Goal: Information Seeking & Learning: Understand process/instructions

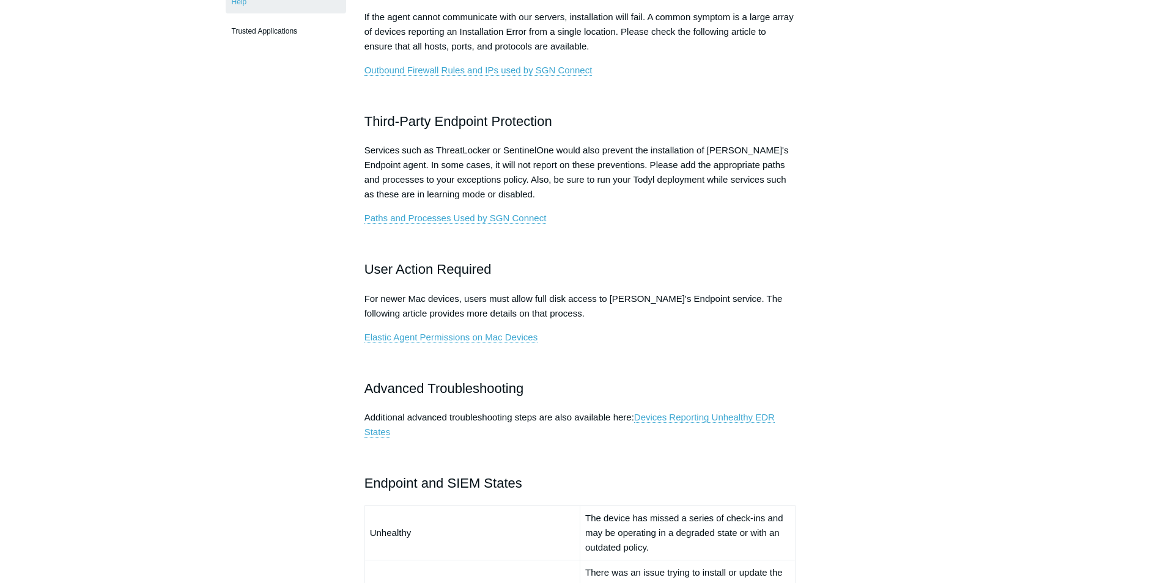
scroll to position [550, 0]
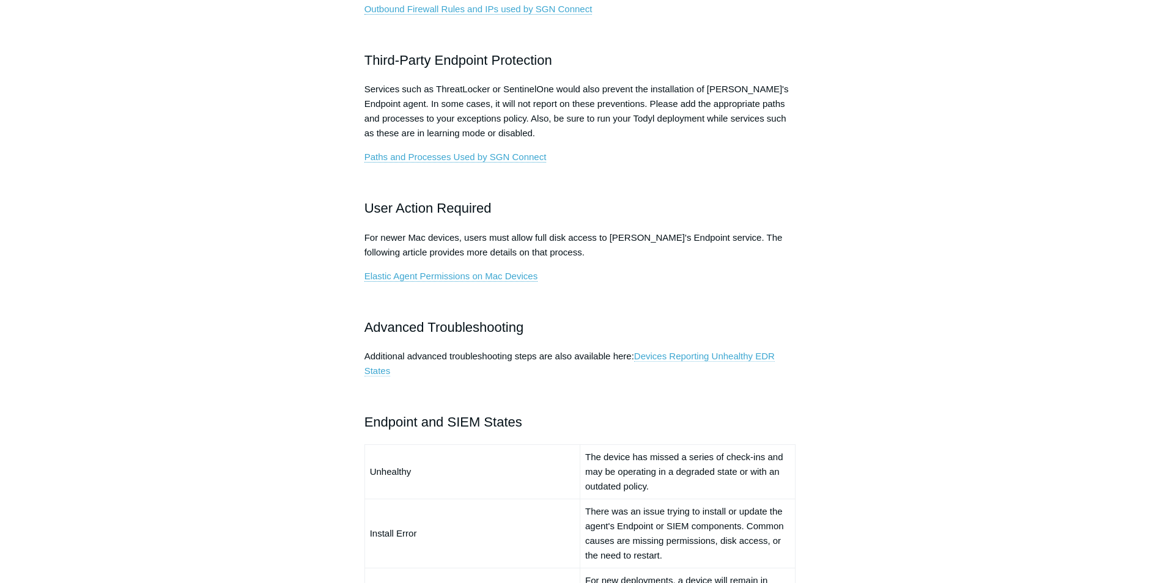
click at [698, 357] on link "Devices Reporting Unhealthy EDR States" at bounding box center [569, 364] width 410 height 26
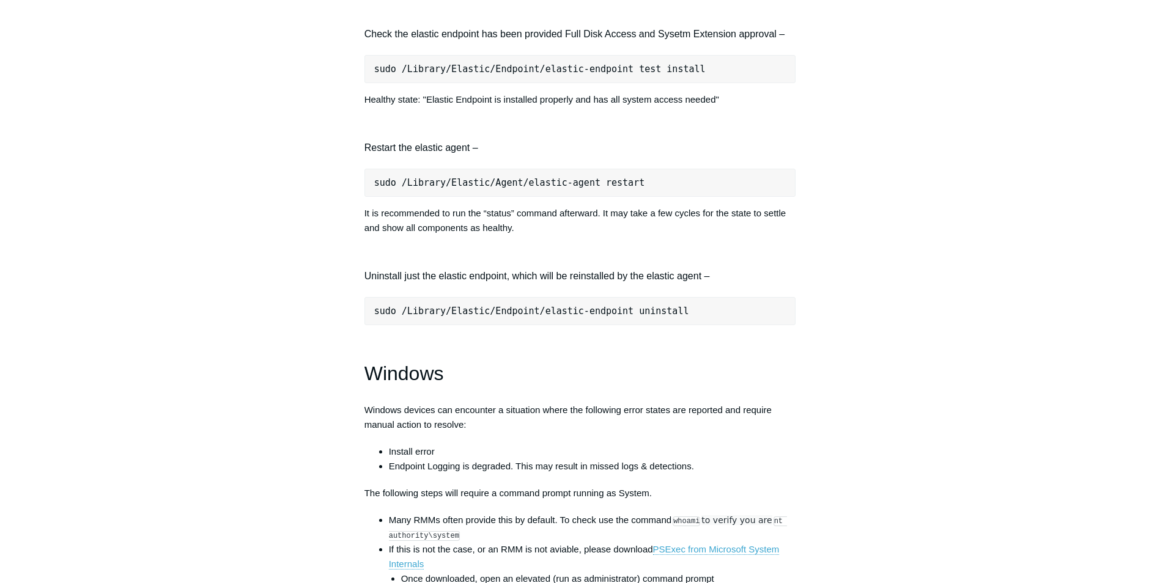
scroll to position [1712, 0]
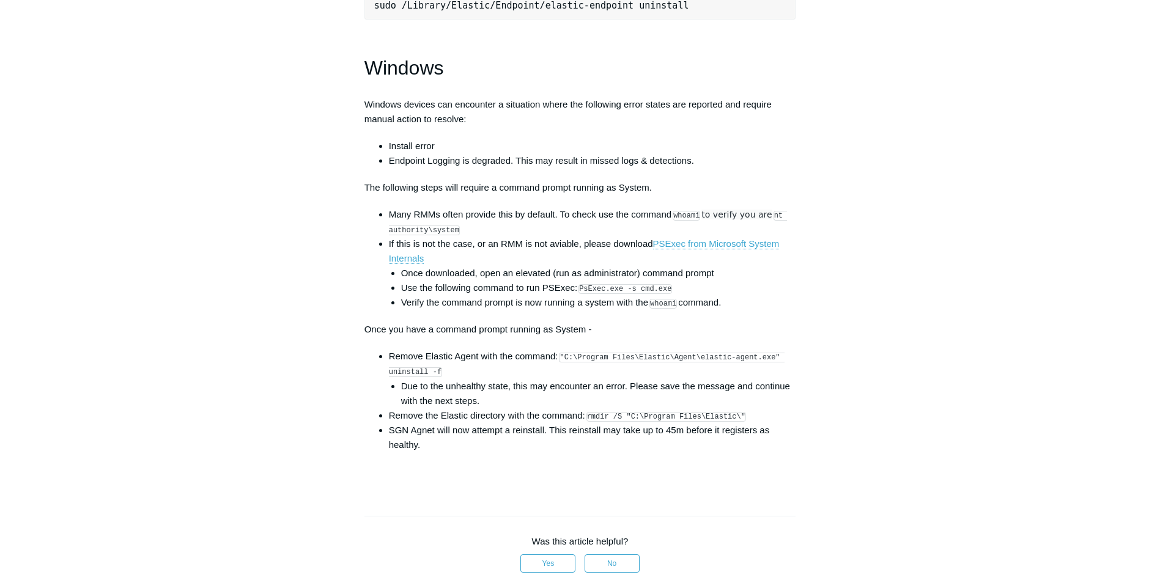
drag, startPoint x: 410, startPoint y: 112, endPoint x: 747, endPoint y: 231, distance: 357.4
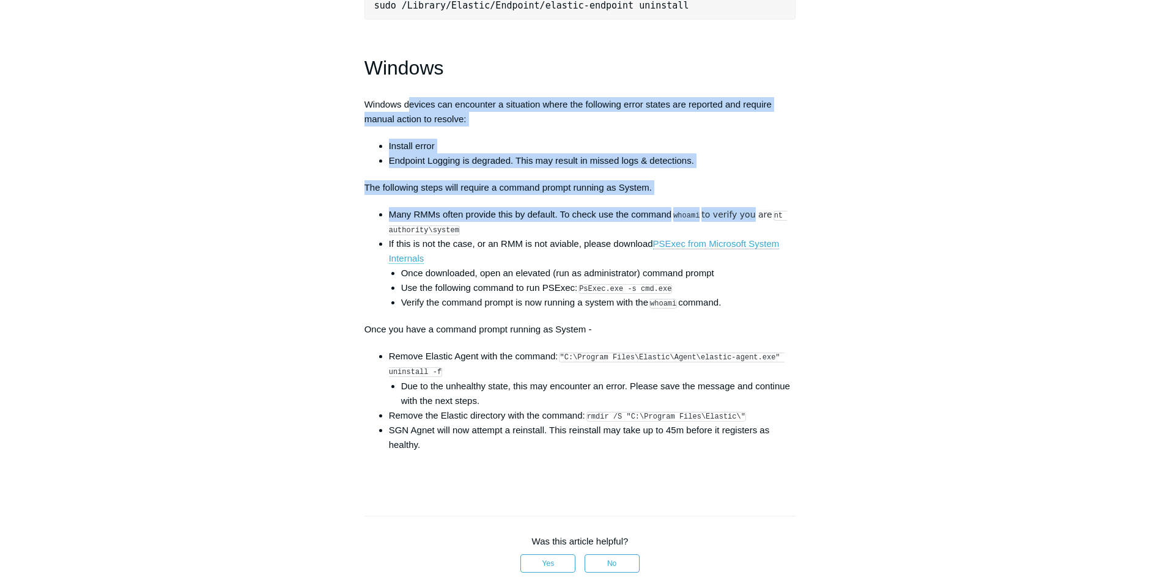
click at [485, 227] on li "Many RMMs often provide this by default. To check use the command whoami to ver…" at bounding box center [592, 221] width 407 height 29
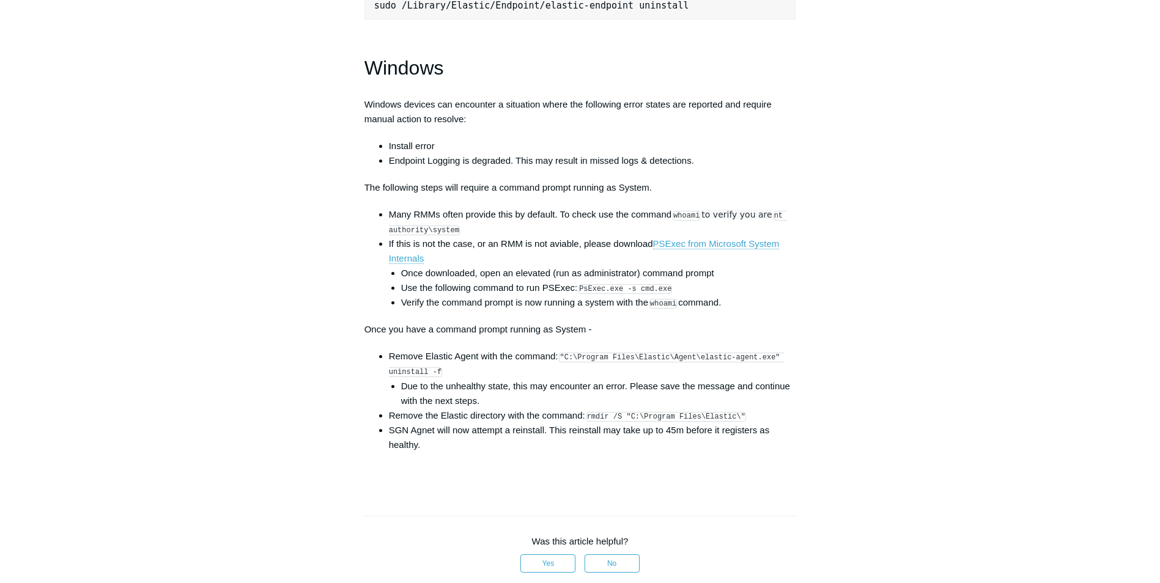
scroll to position [1834, 0]
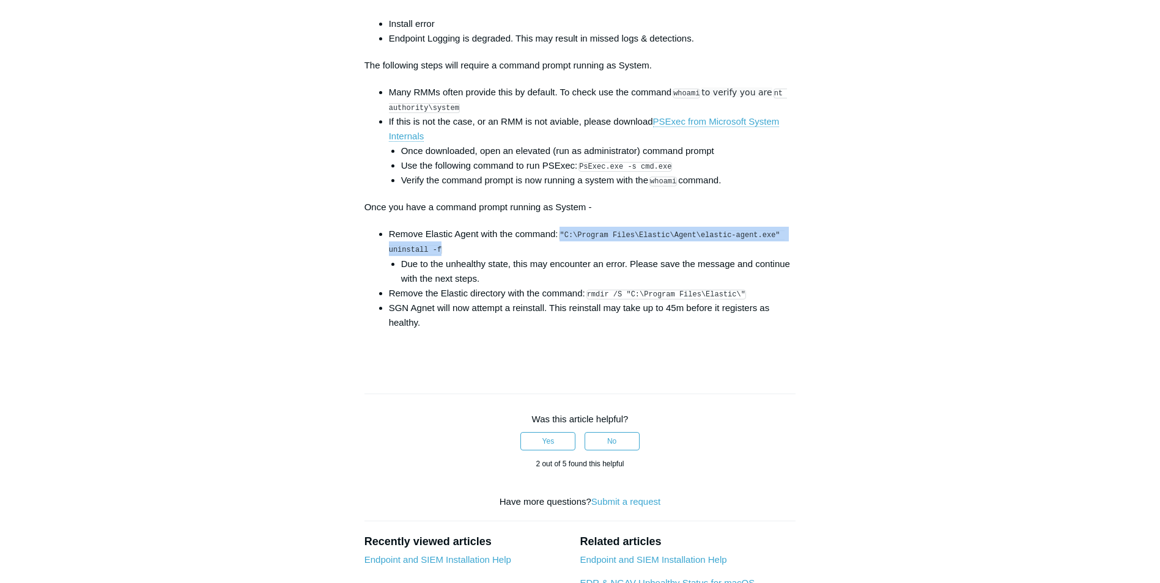
drag, startPoint x: 563, startPoint y: 246, endPoint x: 438, endPoint y: 259, distance: 124.8
click at [438, 259] on li "Remove Elastic Agent with the command: "C:\Program Files\Elastic\Agent\elastic-…" at bounding box center [592, 256] width 407 height 59
drag, startPoint x: 438, startPoint y: 259, endPoint x: 427, endPoint y: 260, distance: 11.6
copy code ""C:\Program Files\Elastic\Agent\elastic-agent.exe" uninstall -f"
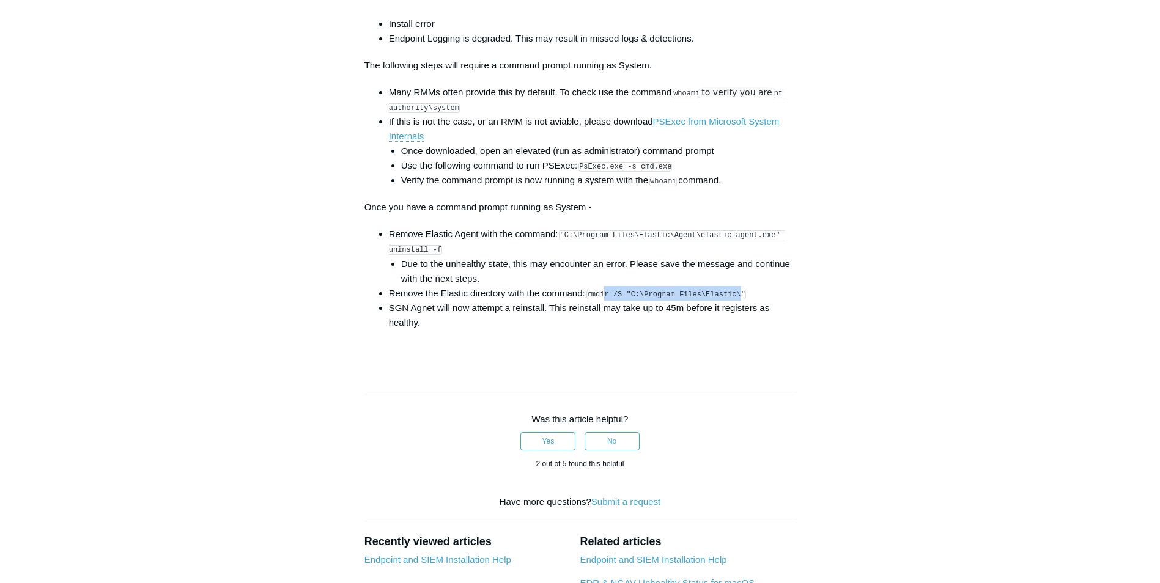
drag, startPoint x: 729, startPoint y: 304, endPoint x: 604, endPoint y: 298, distance: 125.5
click at [604, 298] on li "Remove the Elastic directory with the command: rmdir /S "C:\Program Files\Elast…" at bounding box center [592, 293] width 407 height 15
drag, startPoint x: 604, startPoint y: 298, endPoint x: 699, endPoint y: 303, distance: 94.9
click at [699, 300] on code "rmdir /S "C:\Program Files\Elastic\"" at bounding box center [666, 295] width 160 height 10
drag, startPoint x: 734, startPoint y: 303, endPoint x: 587, endPoint y: 302, distance: 146.7
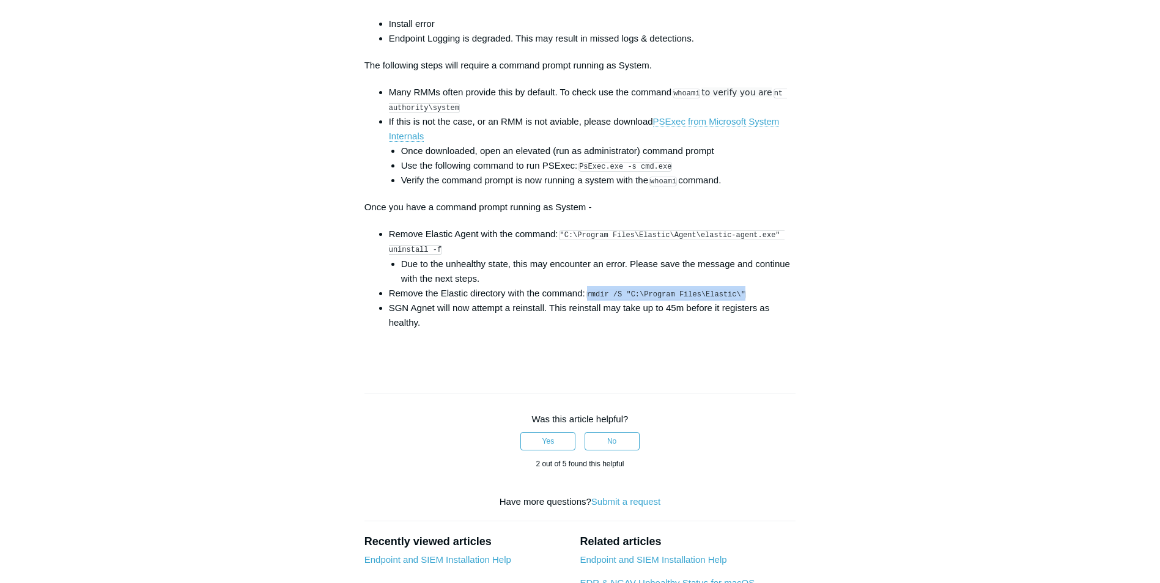
click at [587, 301] on li "Remove the Elastic directory with the command: rmdir /S "C:\Program Files\Elast…" at bounding box center [592, 293] width 407 height 15
drag, startPoint x: 587, startPoint y: 302, endPoint x: 630, endPoint y: 319, distance: 45.9
click at [630, 319] on li "SGN Agnet will now attempt a reinstall. This reinstall may take up to 45m befor…" at bounding box center [592, 315] width 407 height 29
drag, startPoint x: 589, startPoint y: 303, endPoint x: 734, endPoint y: 306, distance: 145.5
click at [734, 300] on code "rmdir /S "C:\Program Files\Elastic\"" at bounding box center [666, 295] width 160 height 10
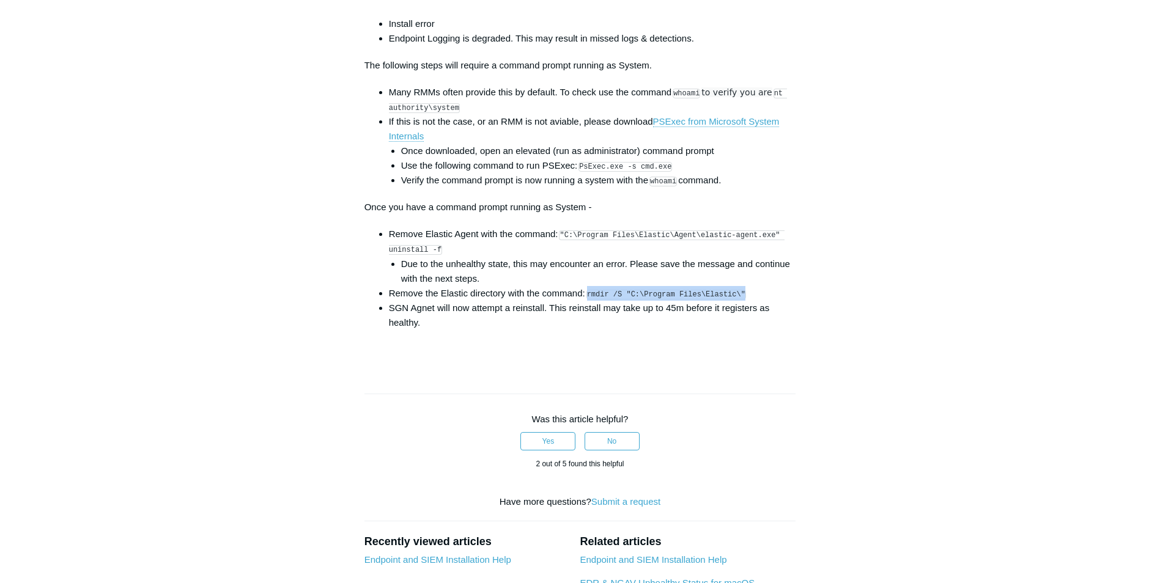
drag, startPoint x: 734, startPoint y: 306, endPoint x: 715, endPoint y: 302, distance: 19.3
copy code "rmdir /S "C:\Program Files\Elastic\""
click at [486, 301] on li "Remove the Elastic directory with the command: rmdir /S "C:\Program Files\Elast…" at bounding box center [592, 293] width 407 height 15
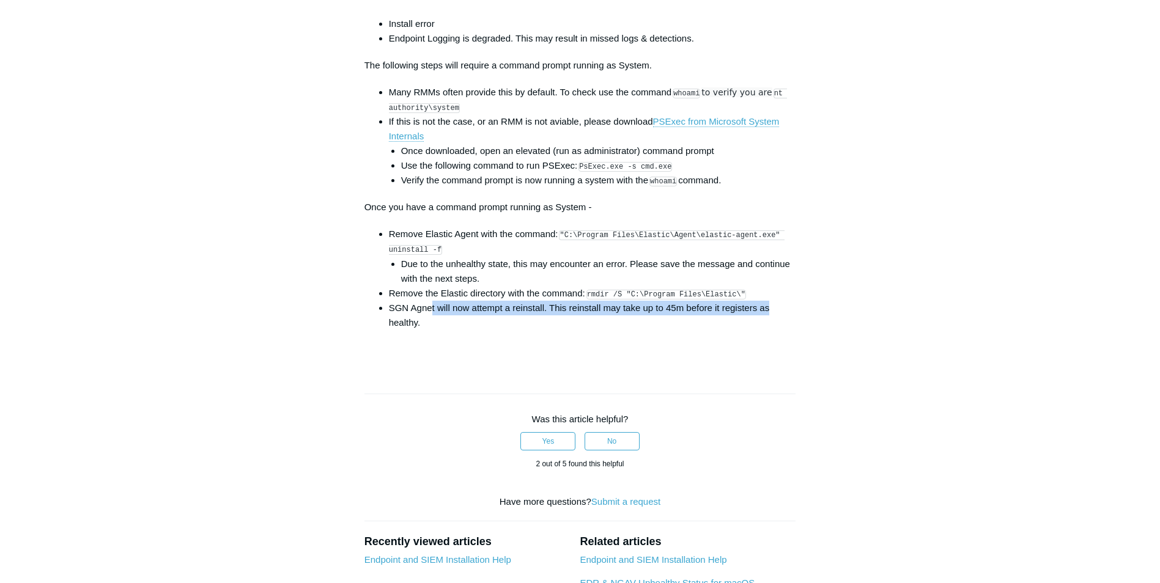
drag, startPoint x: 432, startPoint y: 319, endPoint x: 770, endPoint y: 320, distance: 337.5
click at [770, 320] on li "SGN Agnet will now attempt a reinstall. This reinstall may take up to 45m befor…" at bounding box center [592, 315] width 407 height 29
drag, startPoint x: 770, startPoint y: 320, endPoint x: 670, endPoint y: 339, distance: 102.1
click at [670, 330] on li "SGN Agnet will now attempt a reinstall. This reinstall may take up to 45m befor…" at bounding box center [592, 315] width 407 height 29
